Goal: Book appointment/travel/reservation

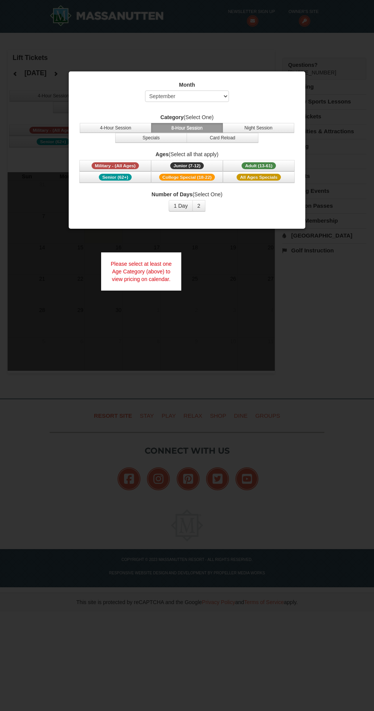
select select "9"
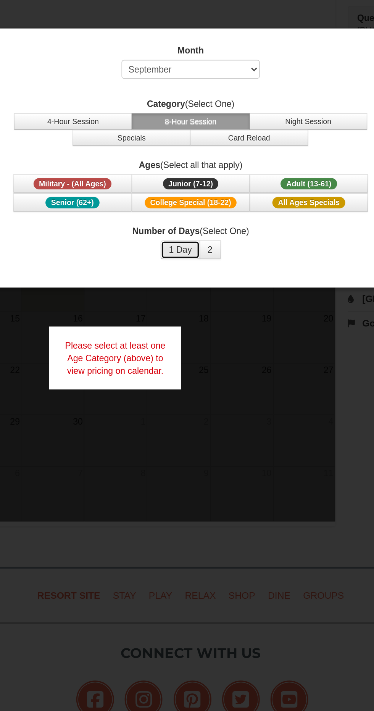
click at [183, 206] on button "1 Day" at bounding box center [181, 205] width 24 height 11
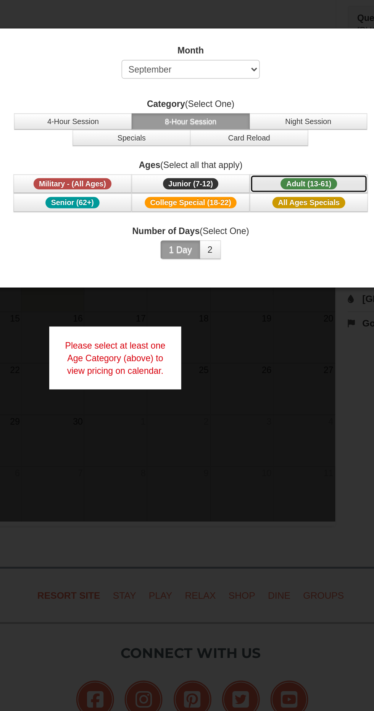
click at [270, 162] on span "Adult (13-61)" at bounding box center [259, 165] width 34 height 7
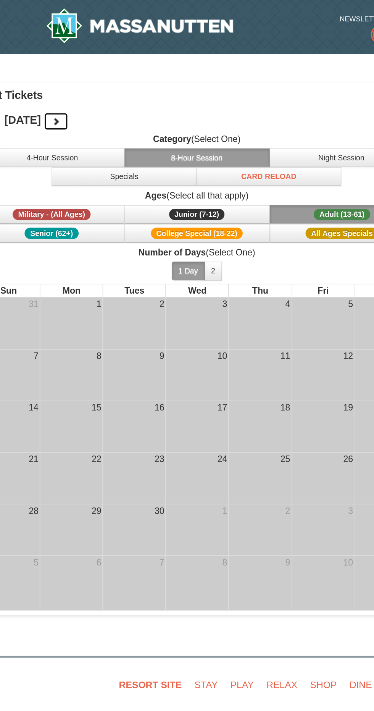
click at [58, 74] on icon at bounding box center [55, 73] width 5 height 5
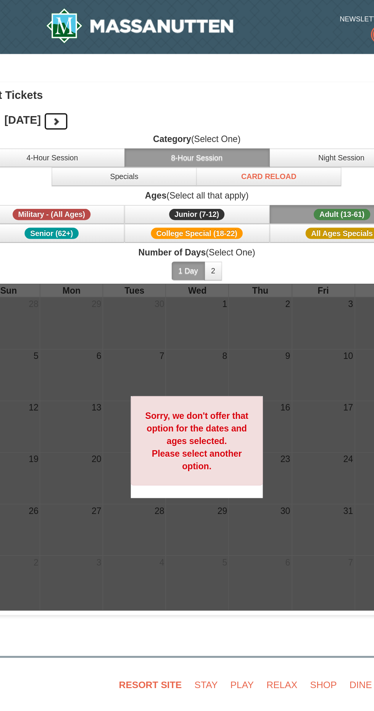
click at [58, 73] on icon at bounding box center [55, 73] width 5 height 5
click at [58, 74] on icon at bounding box center [55, 73] width 5 height 5
click at [58, 76] on icon at bounding box center [55, 73] width 5 height 5
click at [58, 73] on icon at bounding box center [55, 73] width 5 height 5
click at [58, 74] on icon at bounding box center [55, 73] width 5 height 5
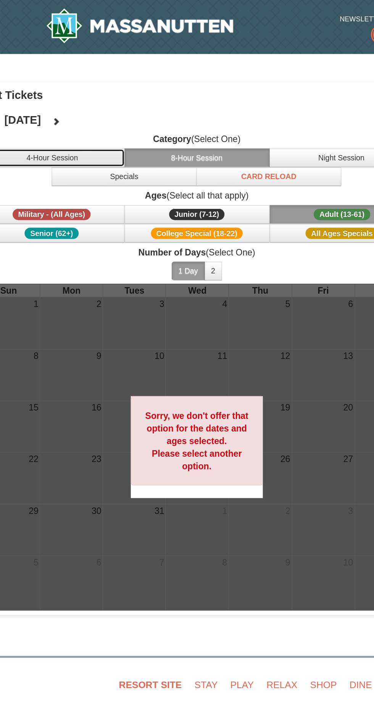
click at [75, 94] on button "4-Hour Session" at bounding box center [54, 95] width 88 height 11
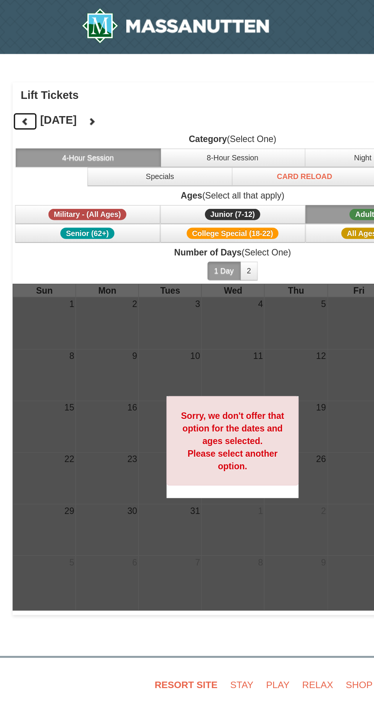
click at [13, 74] on icon at bounding box center [15, 73] width 5 height 5
click at [15, 74] on icon at bounding box center [15, 73] width 5 height 5
click at [16, 71] on icon at bounding box center [15, 73] width 5 height 5
